Goal: Navigation & Orientation: Find specific page/section

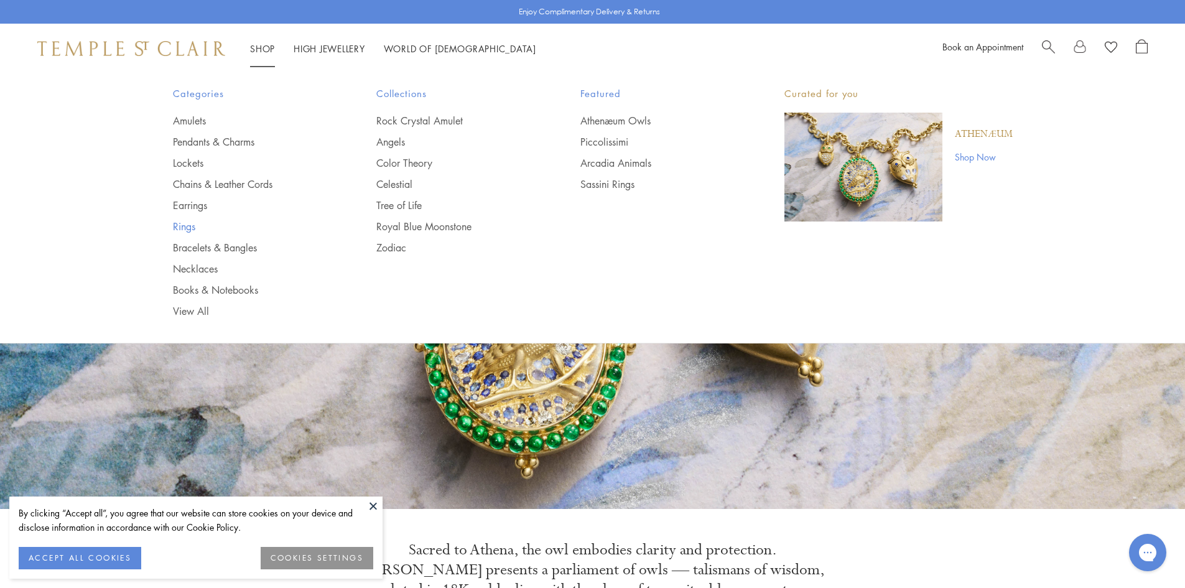
click at [193, 225] on link "Rings" at bounding box center [250, 227] width 154 height 14
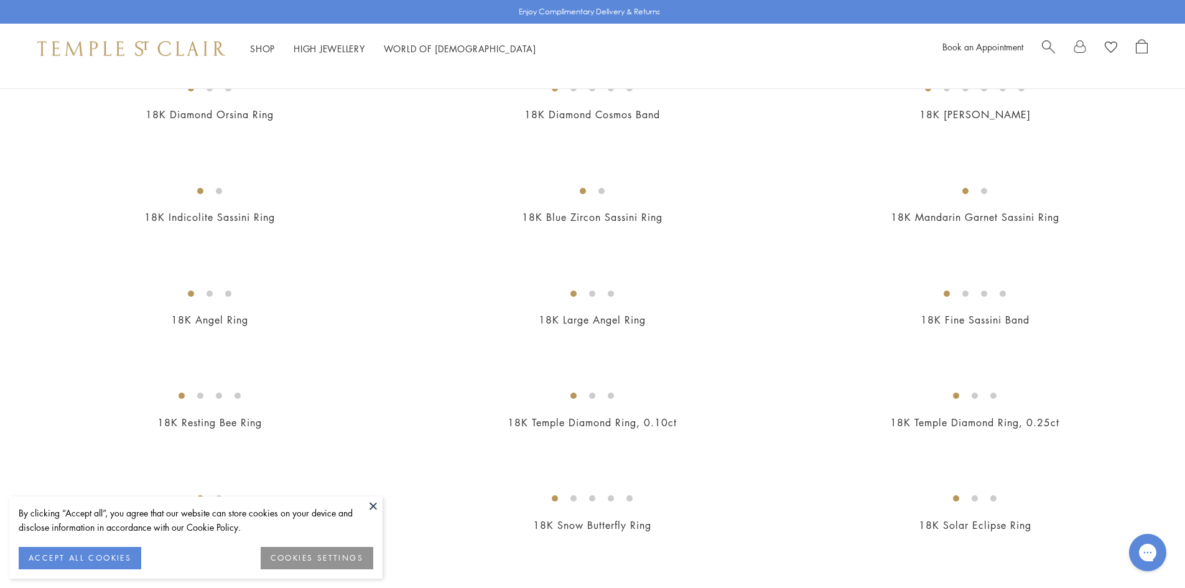
scroll to position [560, 0]
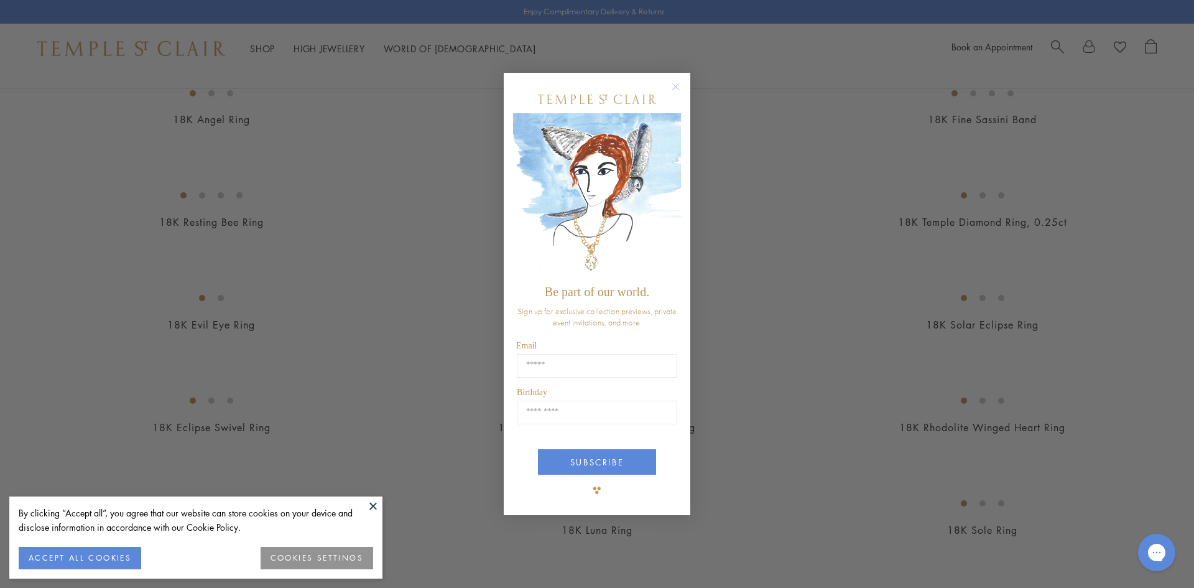
click at [679, 84] on circle "Close dialog" at bounding box center [676, 86] width 15 height 15
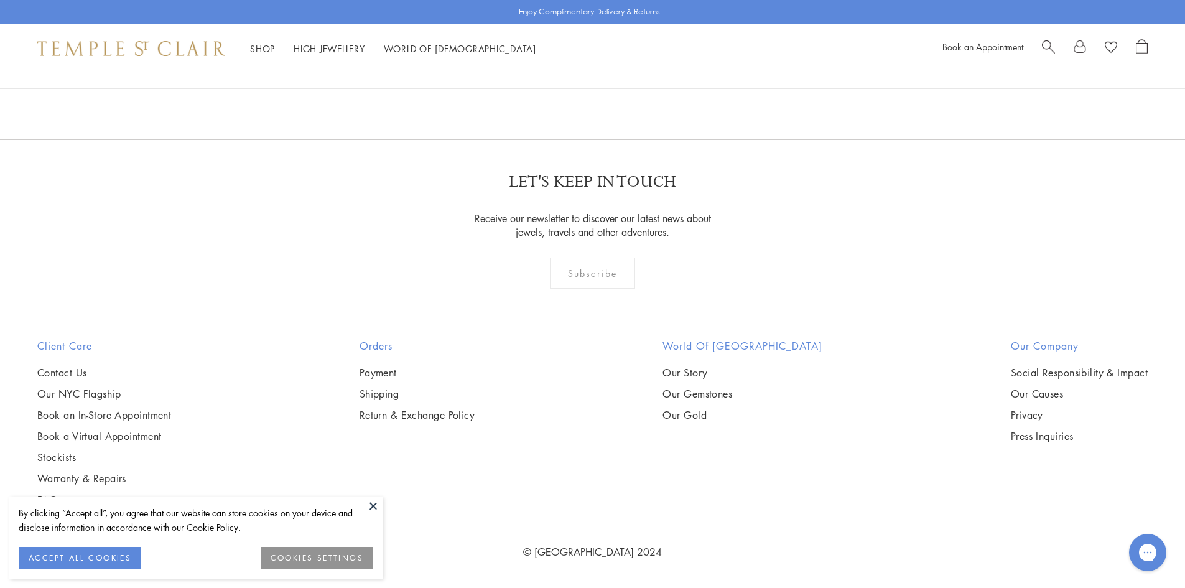
scroll to position [6903, 0]
click at [592, 89] on link "2" at bounding box center [593, 72] width 41 height 34
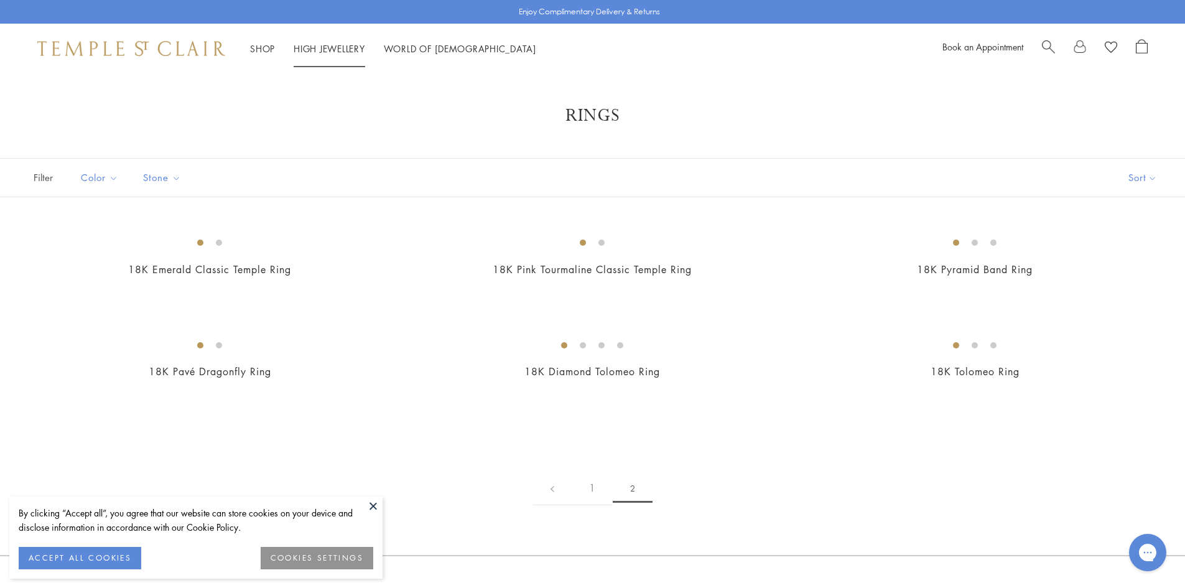
click at [341, 49] on link "High Jewellery High Jewellery" at bounding box center [330, 48] width 72 height 12
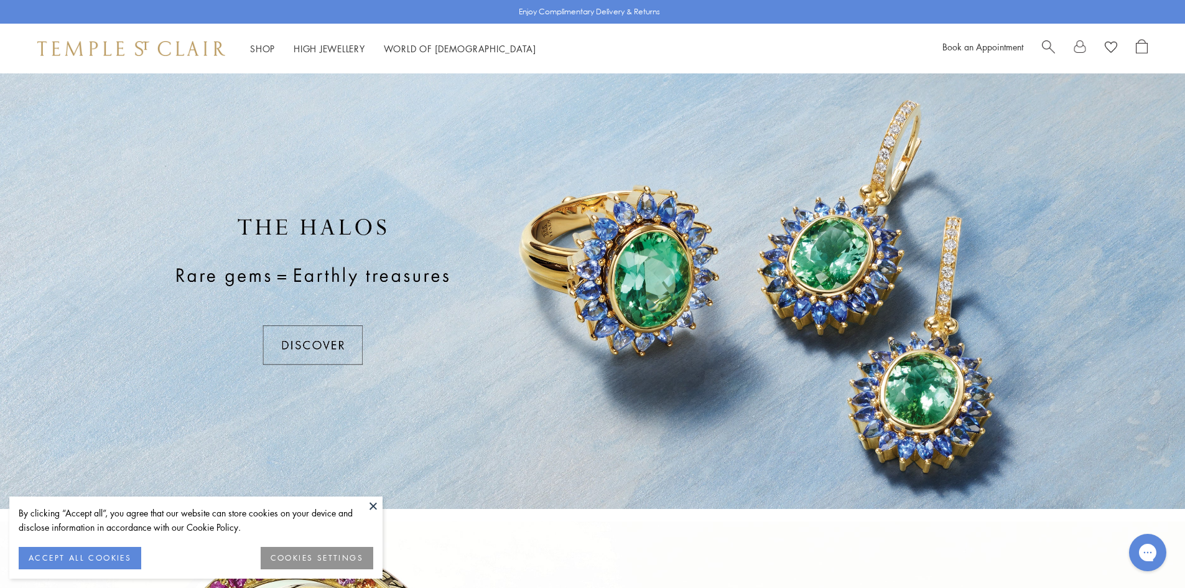
click at [314, 340] on div at bounding box center [592, 290] width 1185 height 435
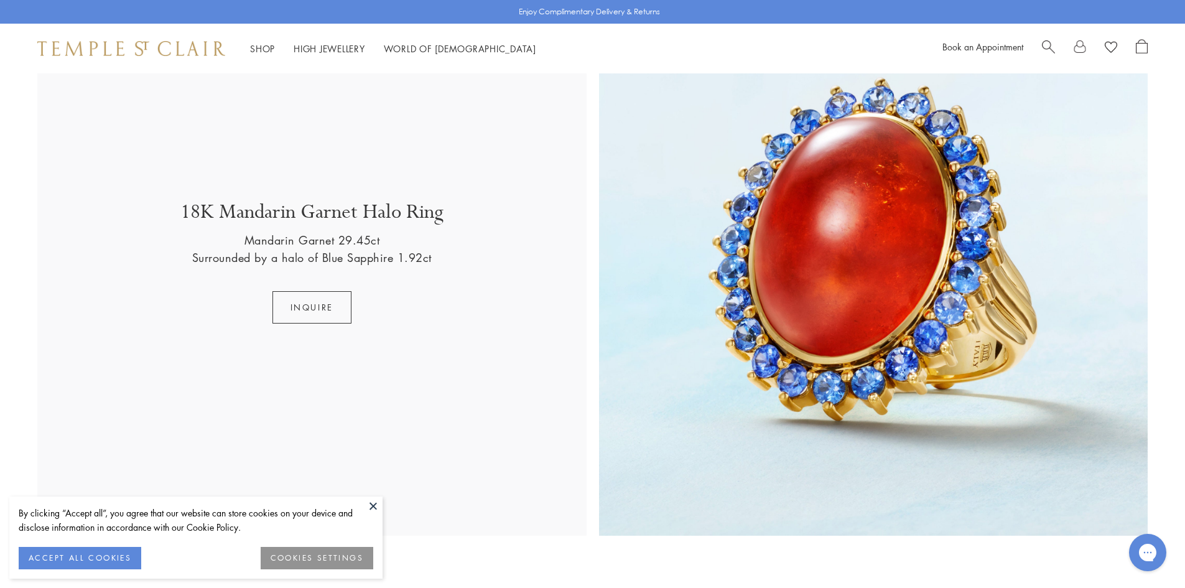
scroll to position [1928, 0]
